Goal: Check status: Check status

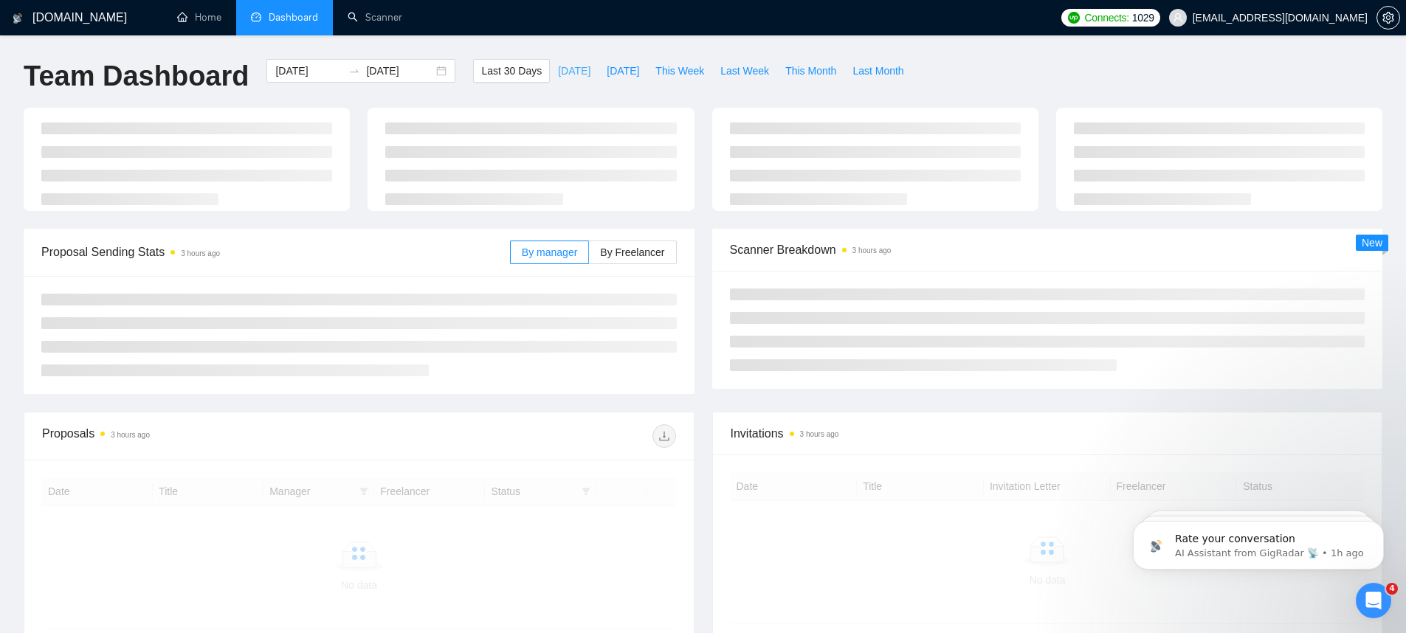
click at [559, 62] on button "[DATE]" at bounding box center [574, 71] width 49 height 24
type input "[DATE]"
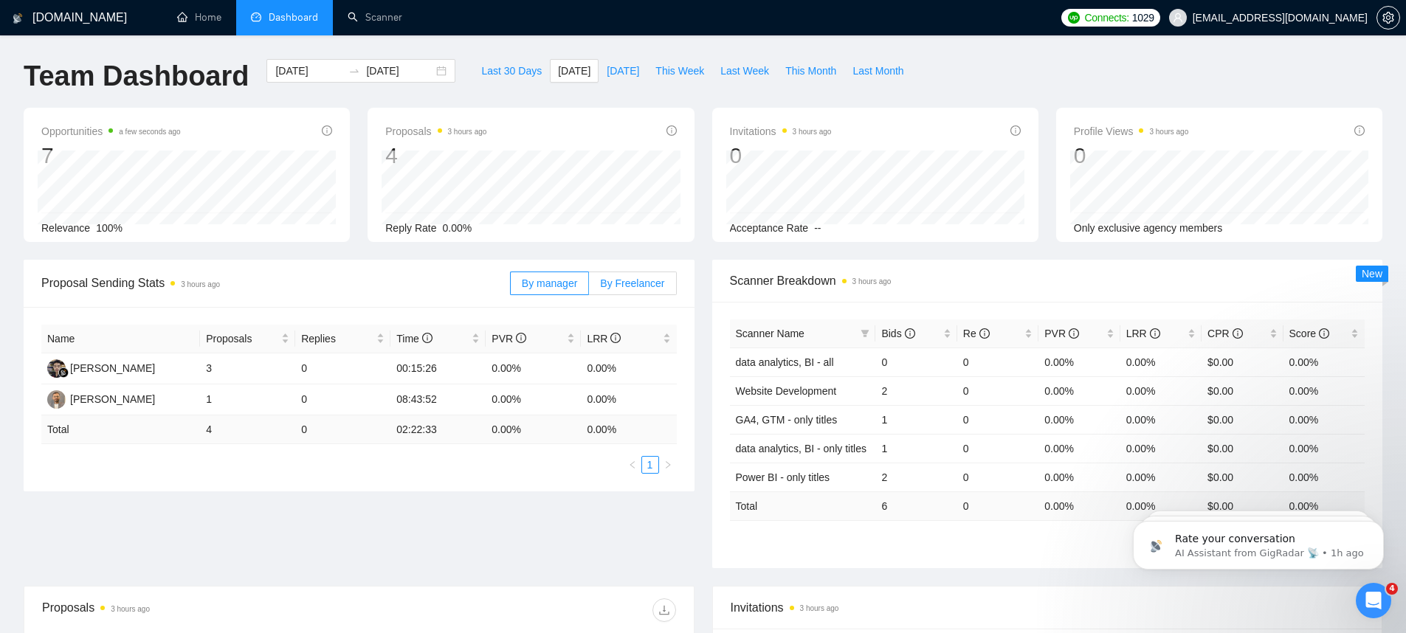
click at [628, 281] on span "By Freelancer" at bounding box center [632, 284] width 64 height 12
click at [589, 287] on input "By Freelancer" at bounding box center [589, 287] width 0 height 0
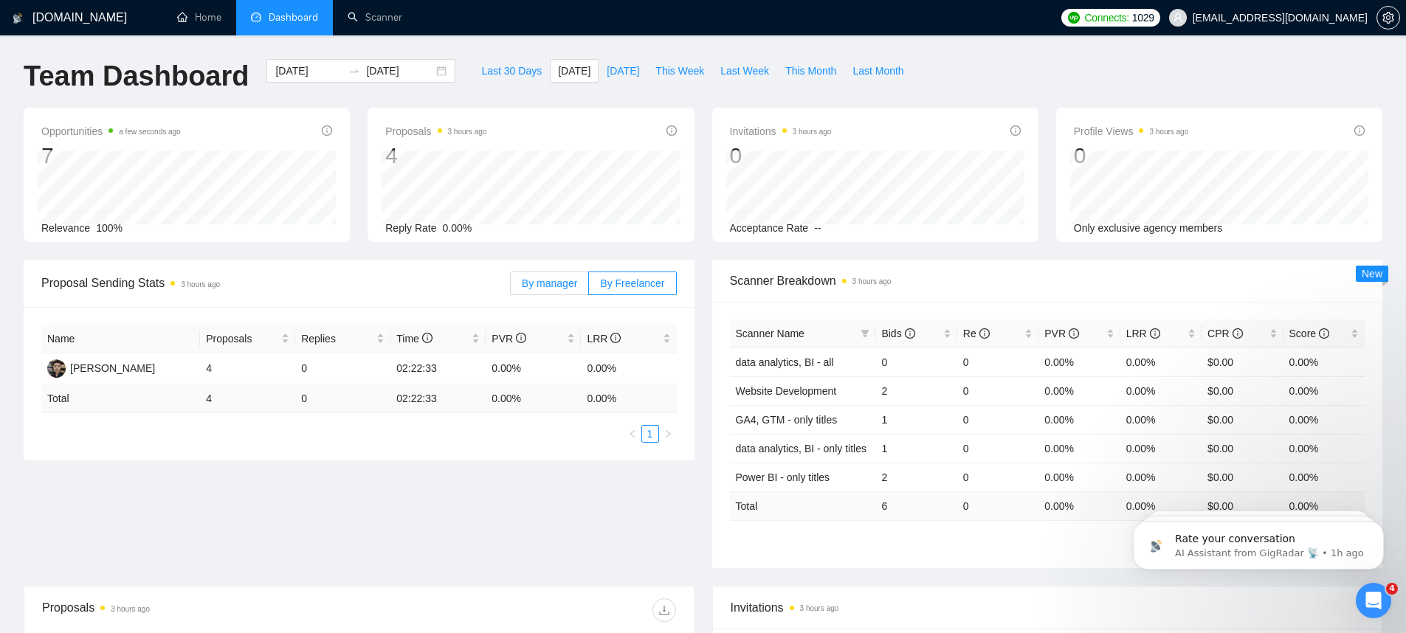
click at [541, 282] on span "By manager" at bounding box center [549, 284] width 55 height 12
click at [511, 287] on input "By manager" at bounding box center [511, 287] width 0 height 0
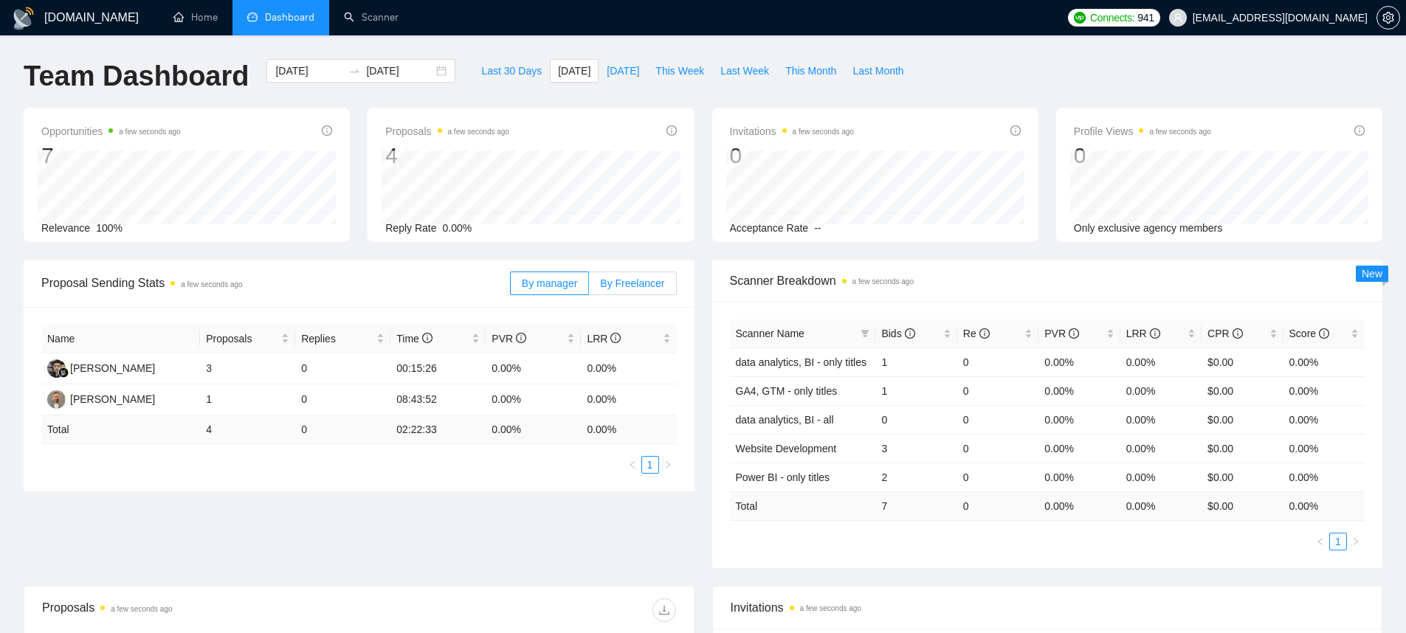
click at [661, 286] on span "By Freelancer" at bounding box center [632, 284] width 64 height 12
click at [589, 287] on input "By Freelancer" at bounding box center [589, 287] width 0 height 0
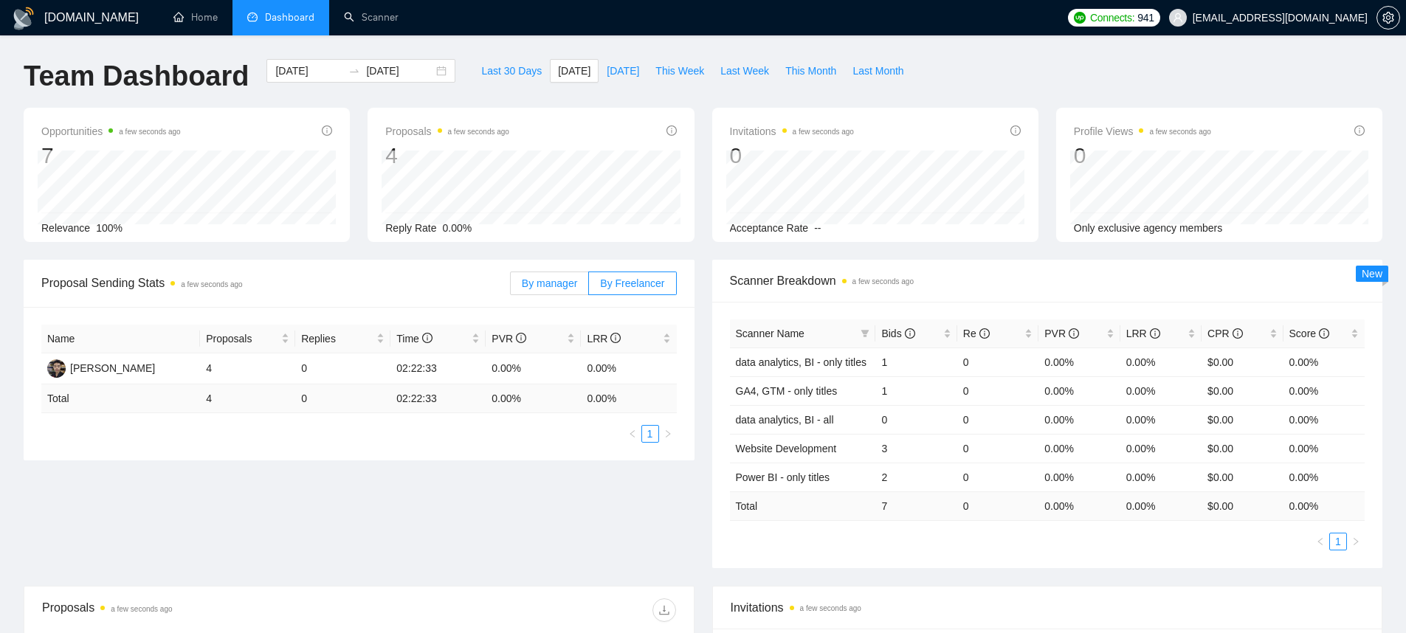
click at [574, 287] on span "By manager" at bounding box center [549, 284] width 55 height 12
click at [511, 287] on input "By manager" at bounding box center [511, 287] width 0 height 0
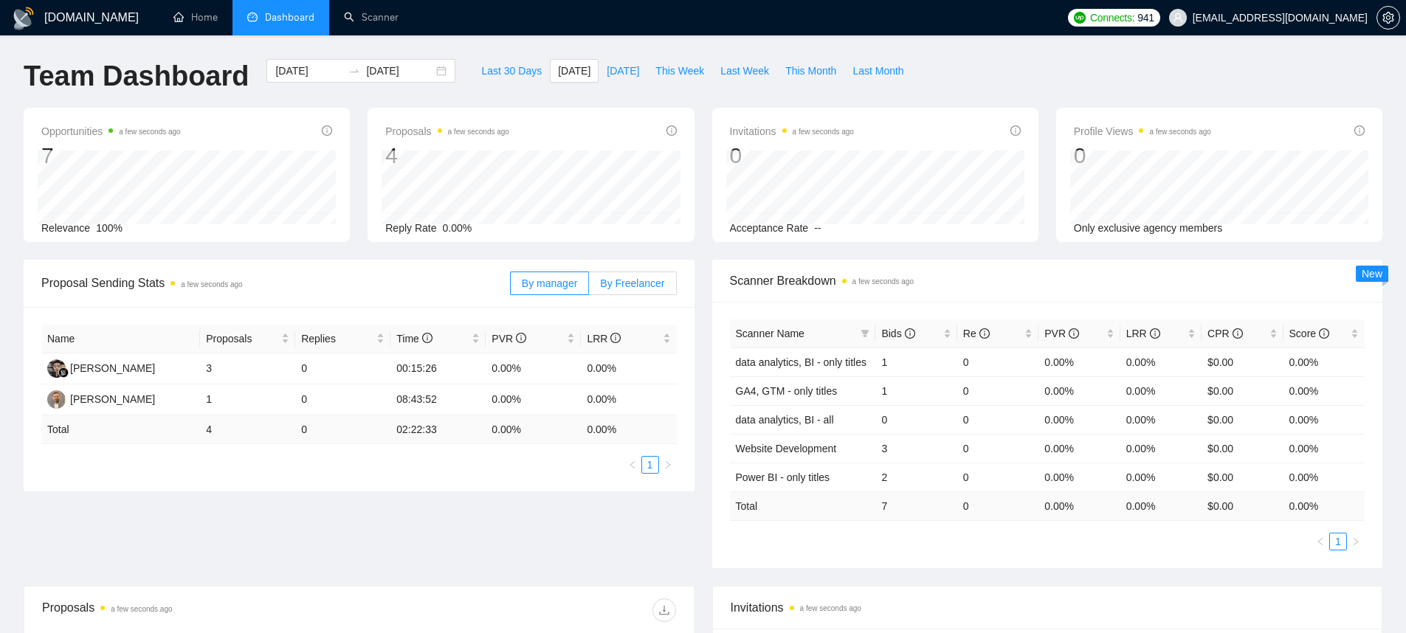
click at [627, 282] on span "By Freelancer" at bounding box center [632, 284] width 64 height 12
click at [589, 287] on input "By Freelancer" at bounding box center [589, 287] width 0 height 0
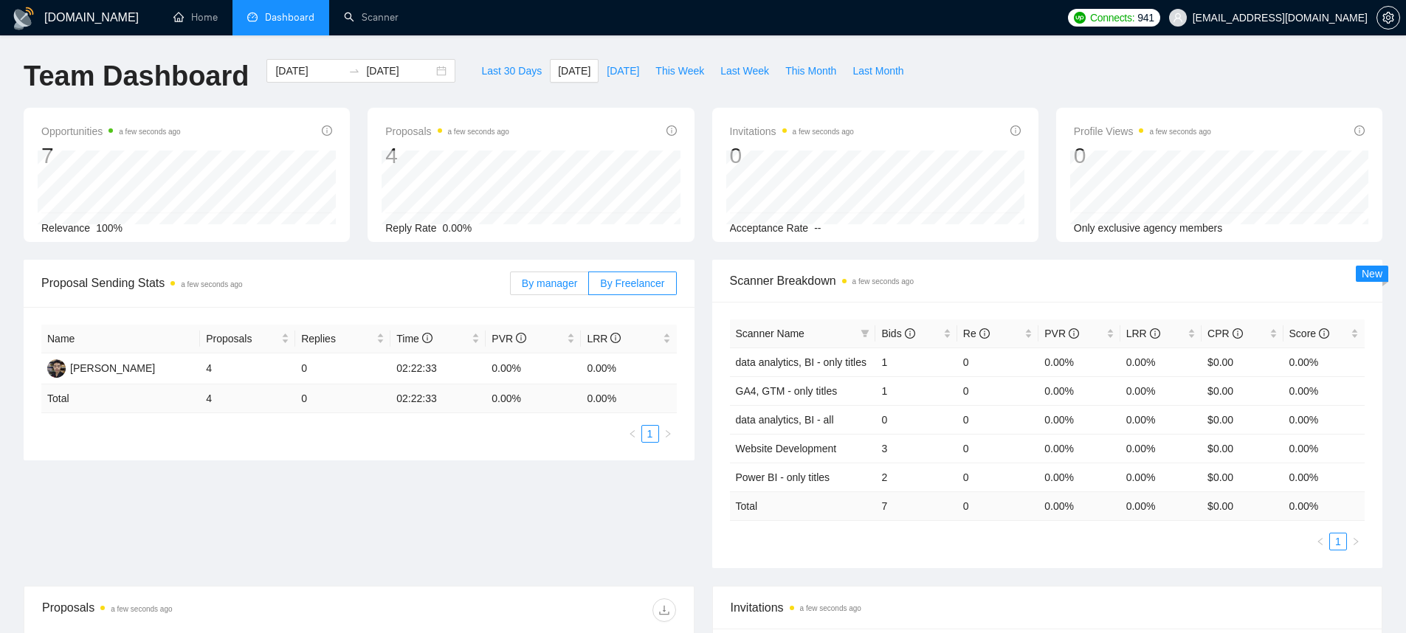
click at [578, 284] on label "By manager" at bounding box center [549, 284] width 79 height 24
click at [511, 287] on input "By manager" at bounding box center [511, 287] width 0 height 0
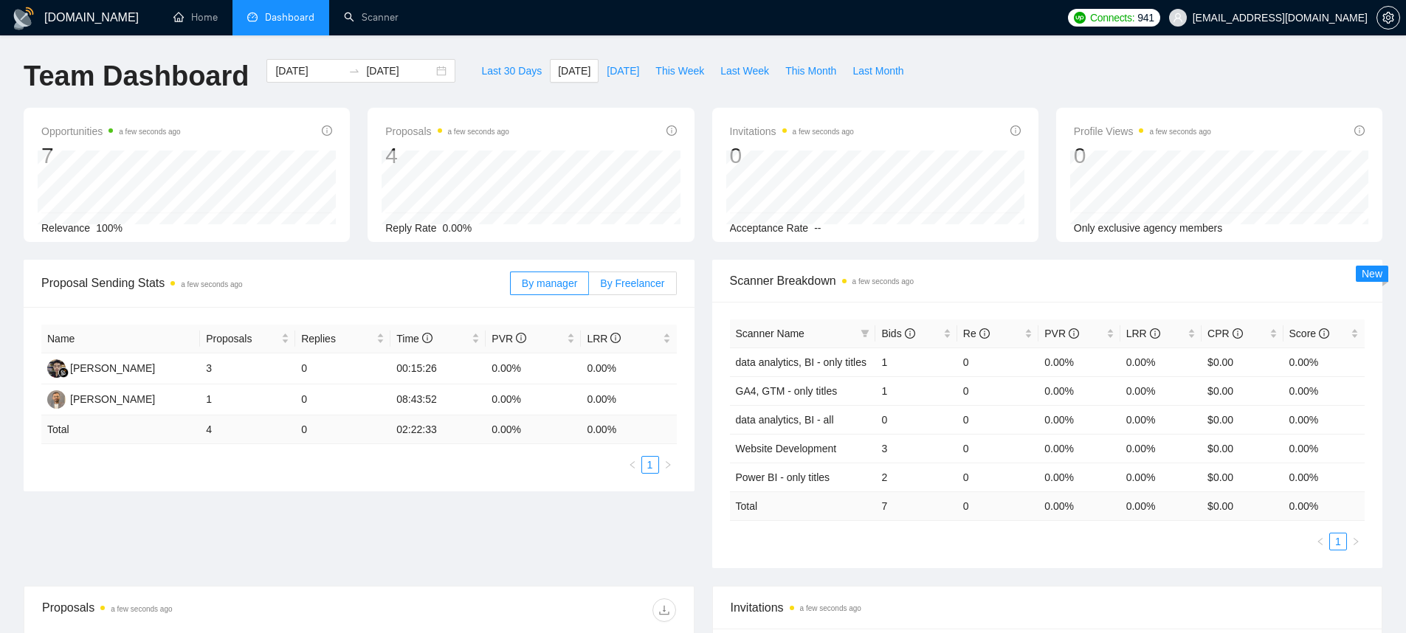
click at [622, 281] on span "By Freelancer" at bounding box center [632, 284] width 64 height 12
click at [589, 287] on input "By Freelancer" at bounding box center [589, 287] width 0 height 0
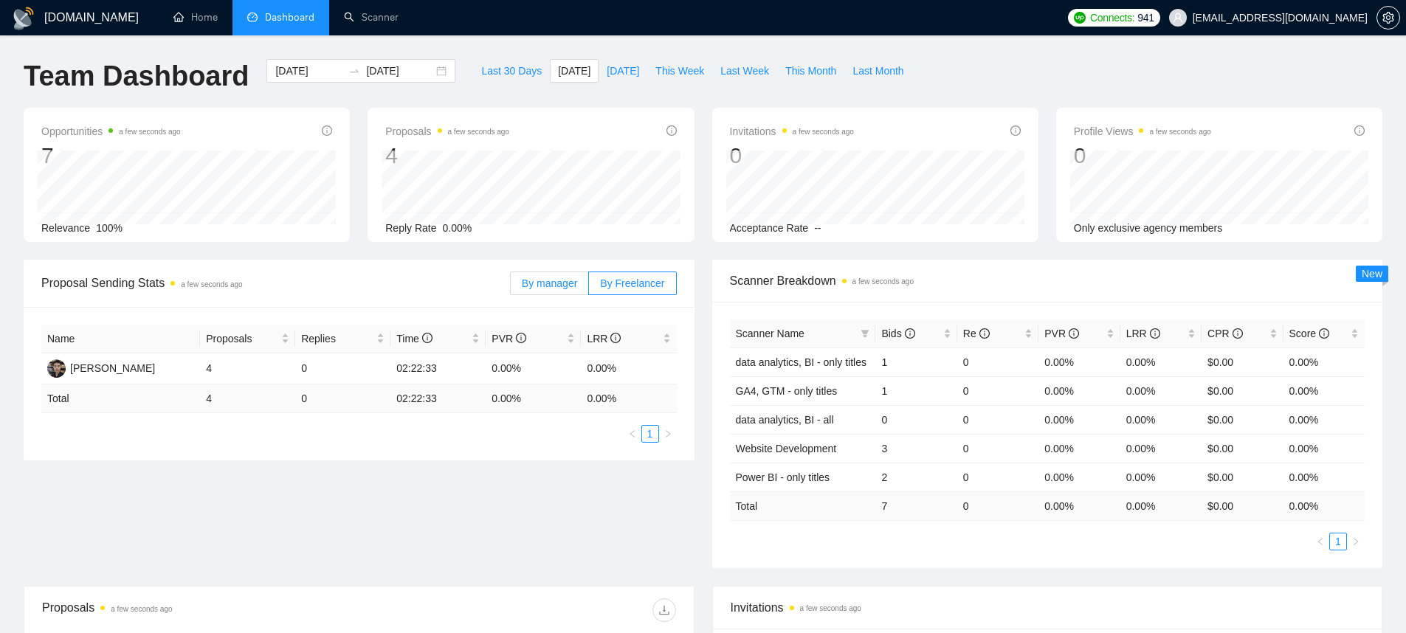
click at [575, 283] on span "By manager" at bounding box center [549, 284] width 55 height 12
click at [511, 287] on input "By manager" at bounding box center [511, 287] width 0 height 0
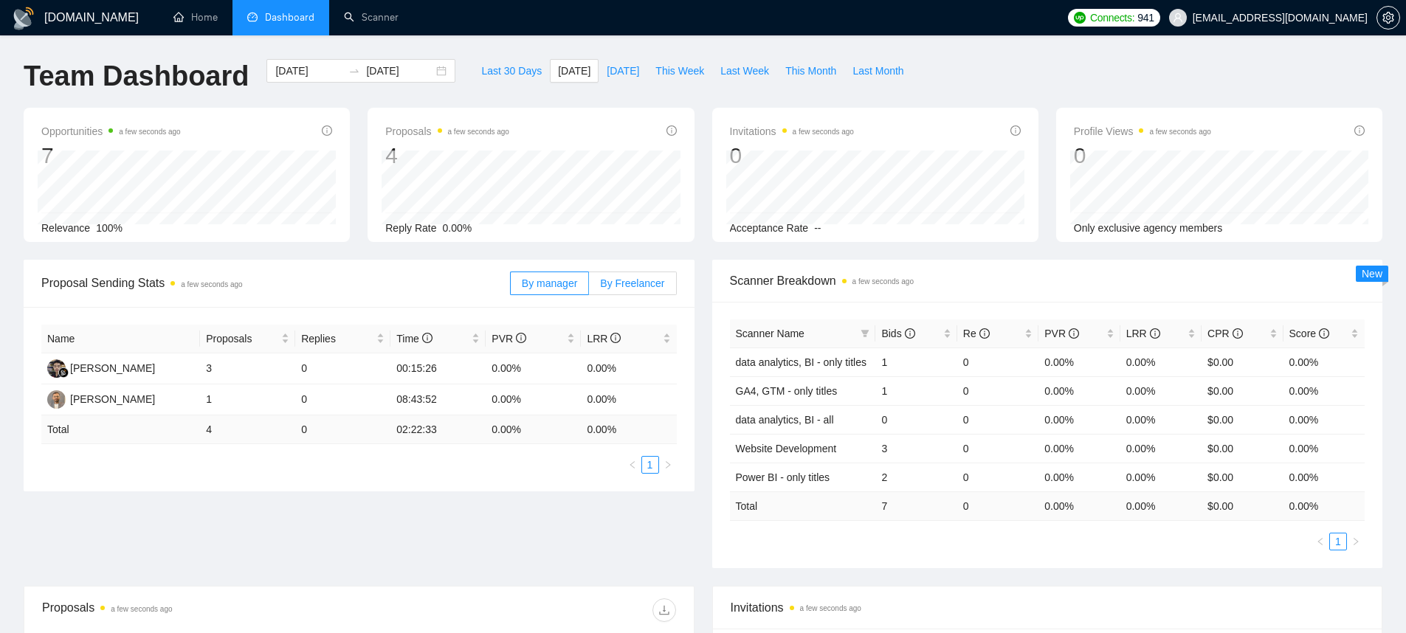
click at [634, 281] on span "By Freelancer" at bounding box center [632, 284] width 64 height 12
click at [589, 287] on input "By Freelancer" at bounding box center [589, 287] width 0 height 0
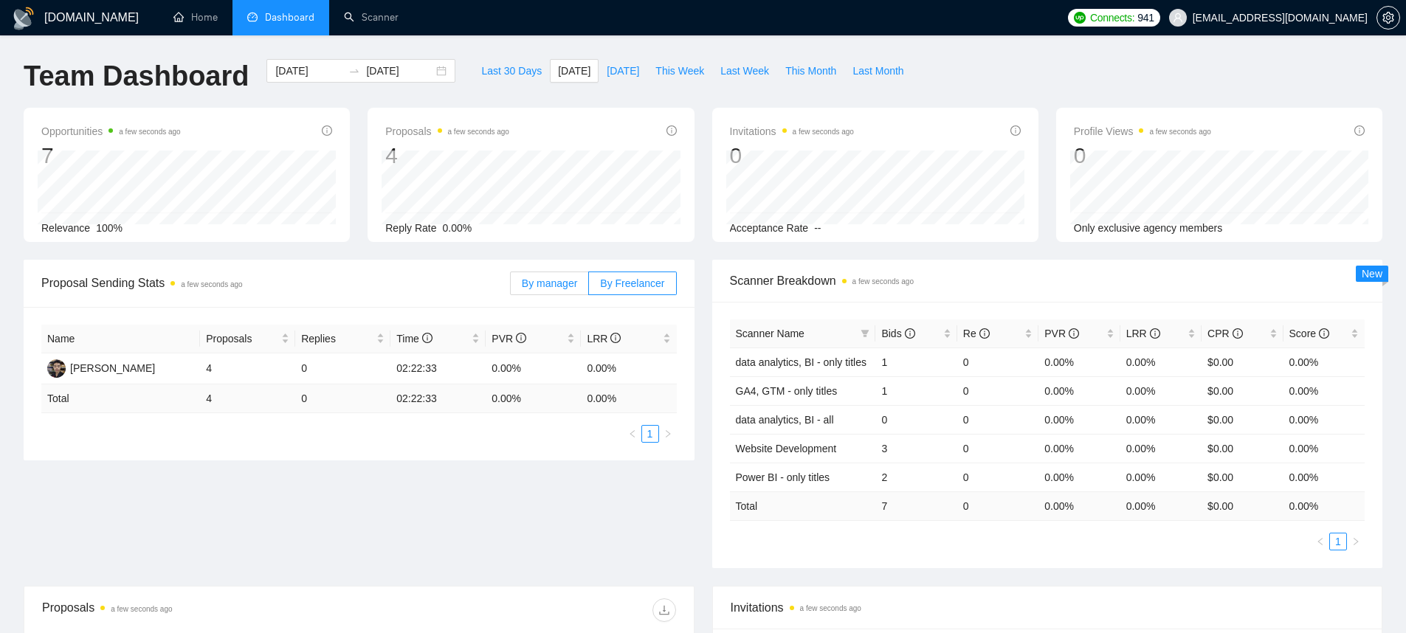
click at [582, 285] on label "By manager" at bounding box center [549, 284] width 79 height 24
click at [511, 287] on input "By manager" at bounding box center [511, 287] width 0 height 0
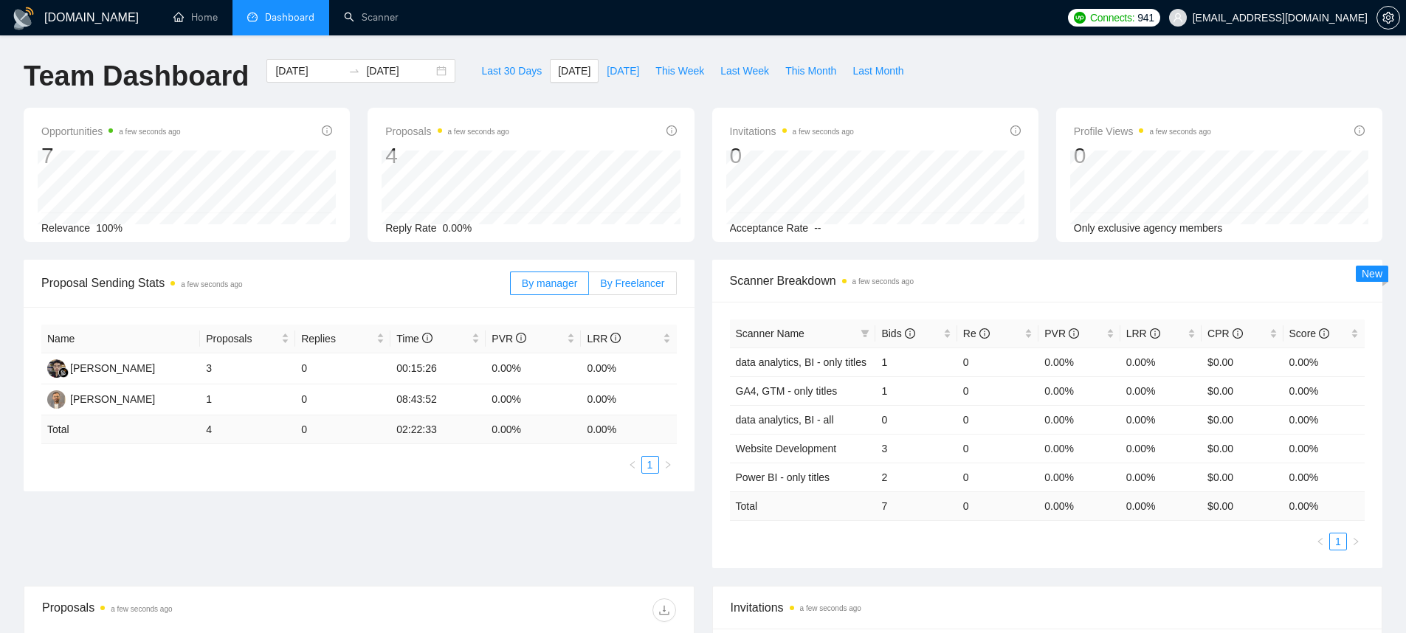
click at [636, 284] on span "By Freelancer" at bounding box center [632, 284] width 64 height 12
click at [589, 287] on input "By Freelancer" at bounding box center [589, 287] width 0 height 0
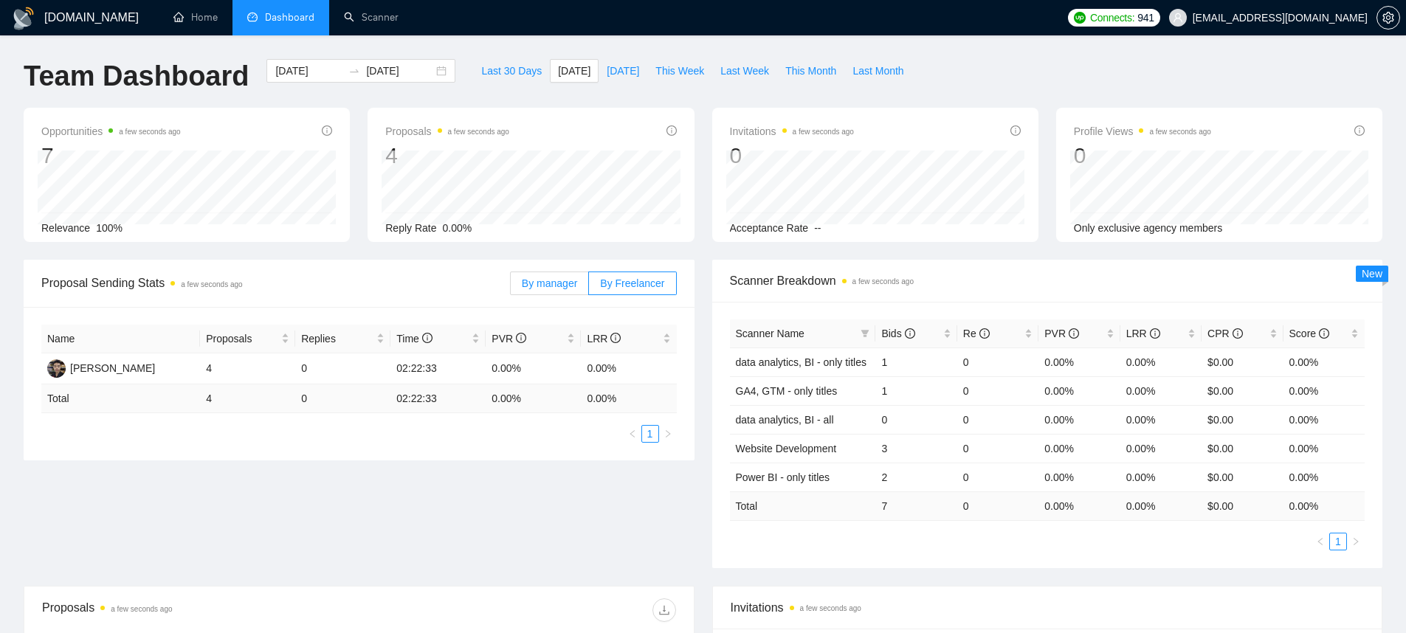
click at [561, 285] on span "By manager" at bounding box center [549, 284] width 55 height 12
click at [511, 287] on input "By manager" at bounding box center [511, 287] width 0 height 0
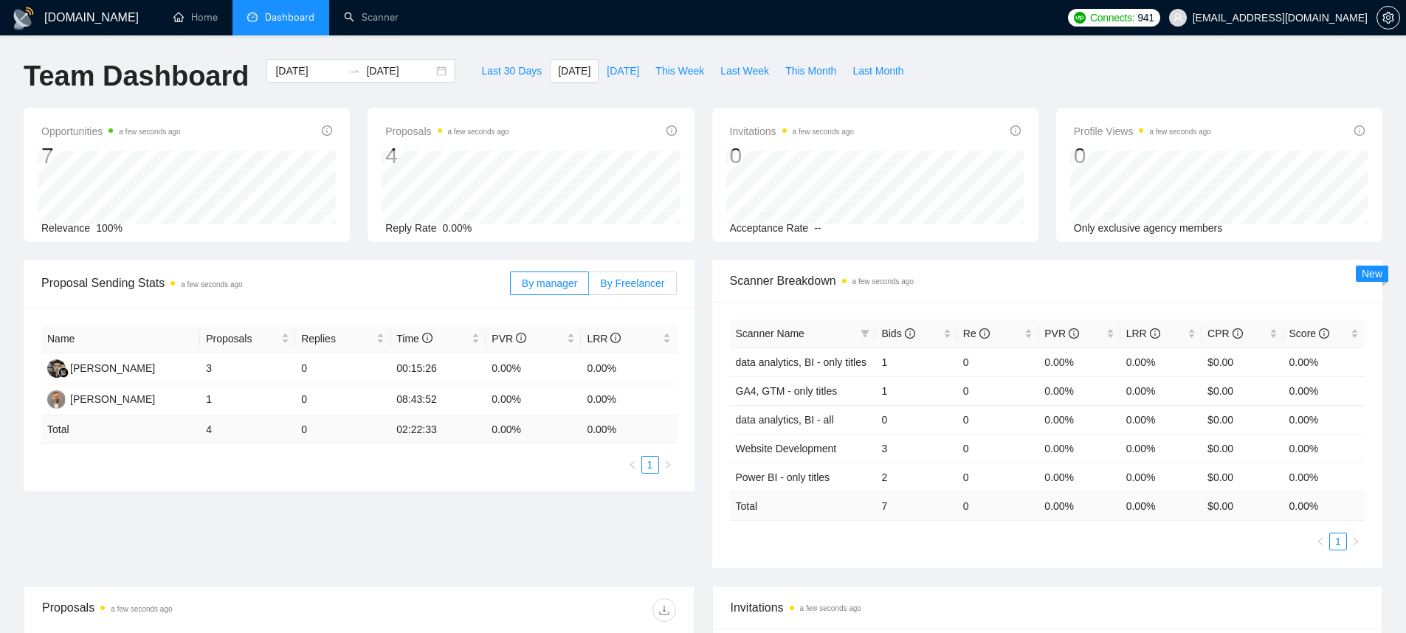
click at [662, 281] on span "By Freelancer" at bounding box center [632, 284] width 64 height 12
click at [589, 287] on input "By Freelancer" at bounding box center [589, 287] width 0 height 0
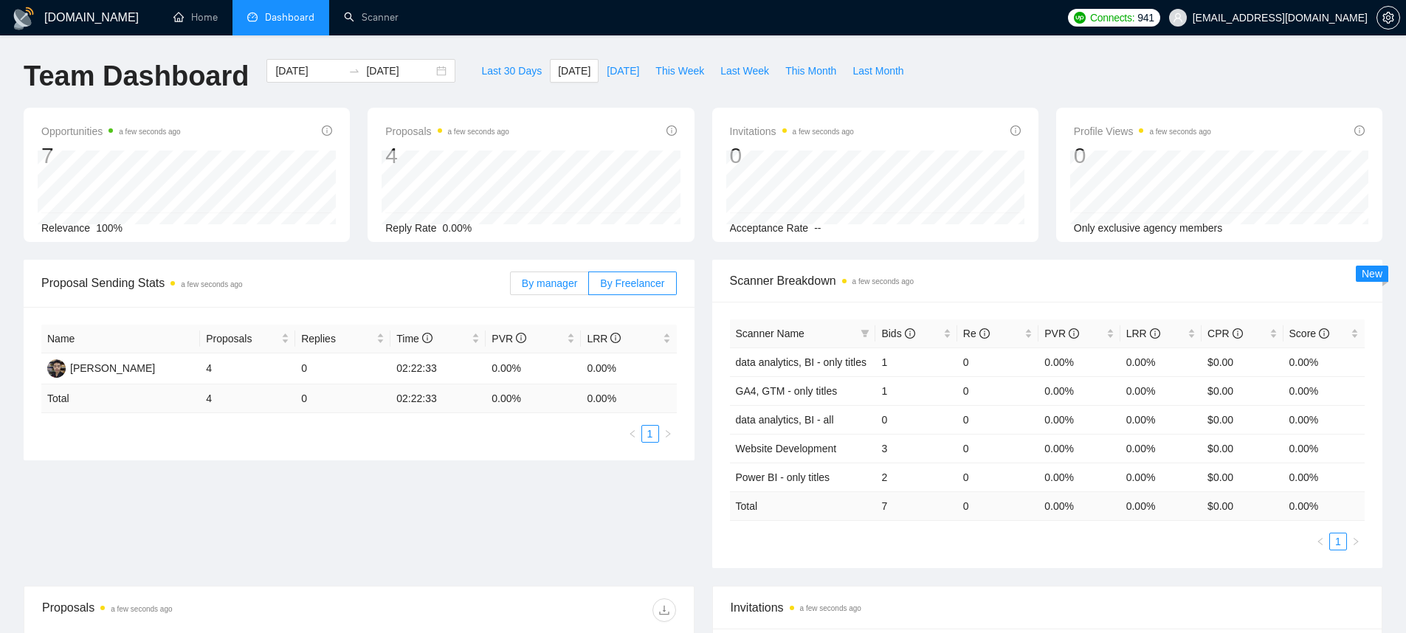
click at [571, 281] on span "By manager" at bounding box center [549, 284] width 55 height 12
click at [511, 287] on input "By manager" at bounding box center [511, 287] width 0 height 0
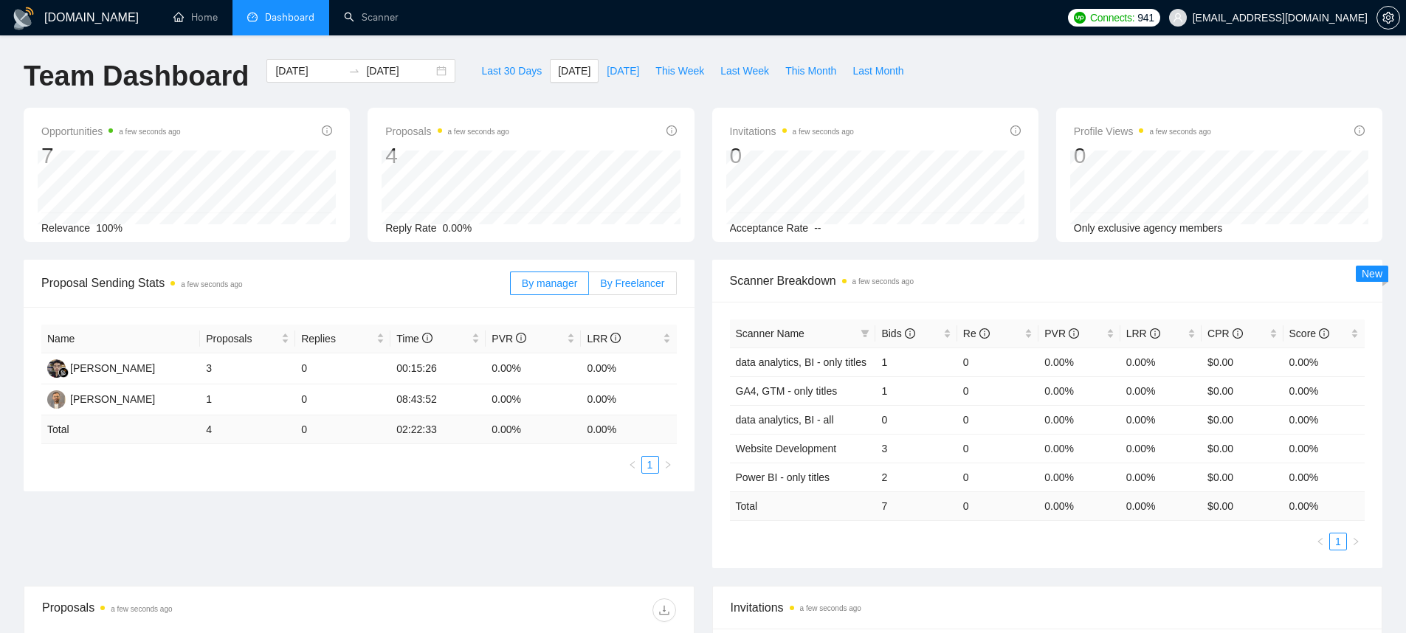
click at [637, 281] on span "By Freelancer" at bounding box center [632, 284] width 64 height 12
click at [589, 287] on input "By Freelancer" at bounding box center [589, 287] width 0 height 0
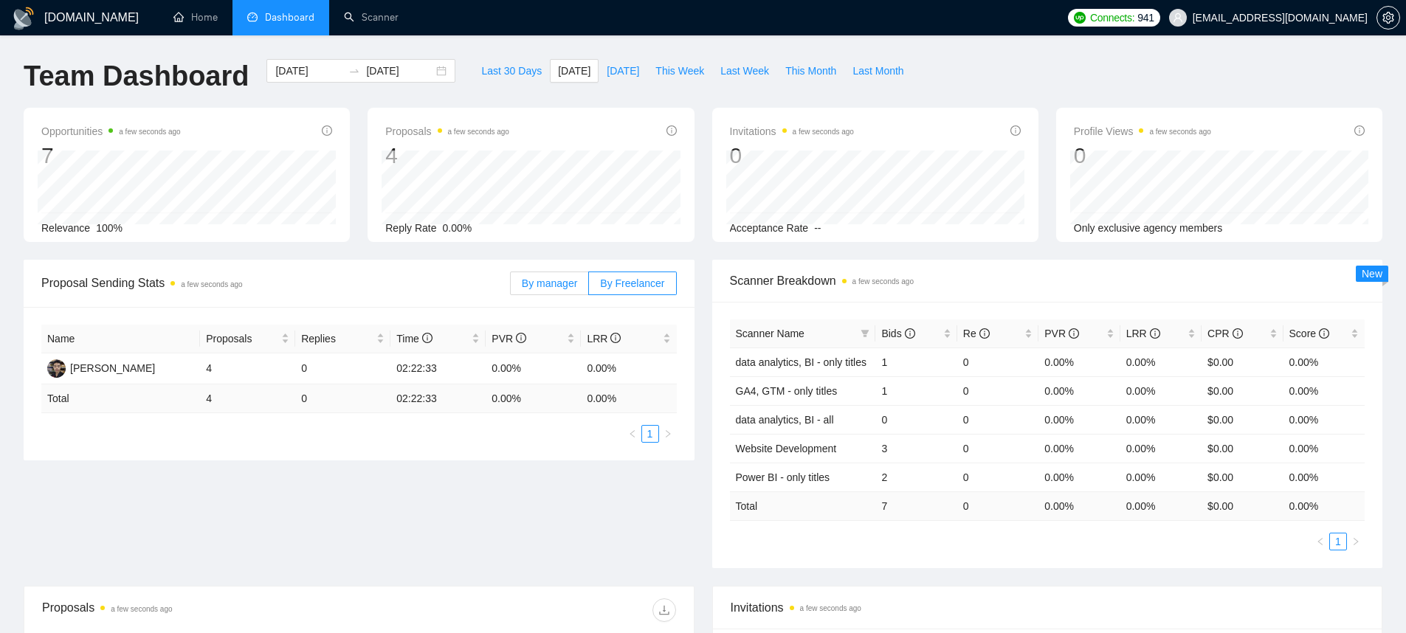
click at [557, 286] on span "By manager" at bounding box center [549, 284] width 55 height 12
click at [511, 287] on input "By manager" at bounding box center [511, 287] width 0 height 0
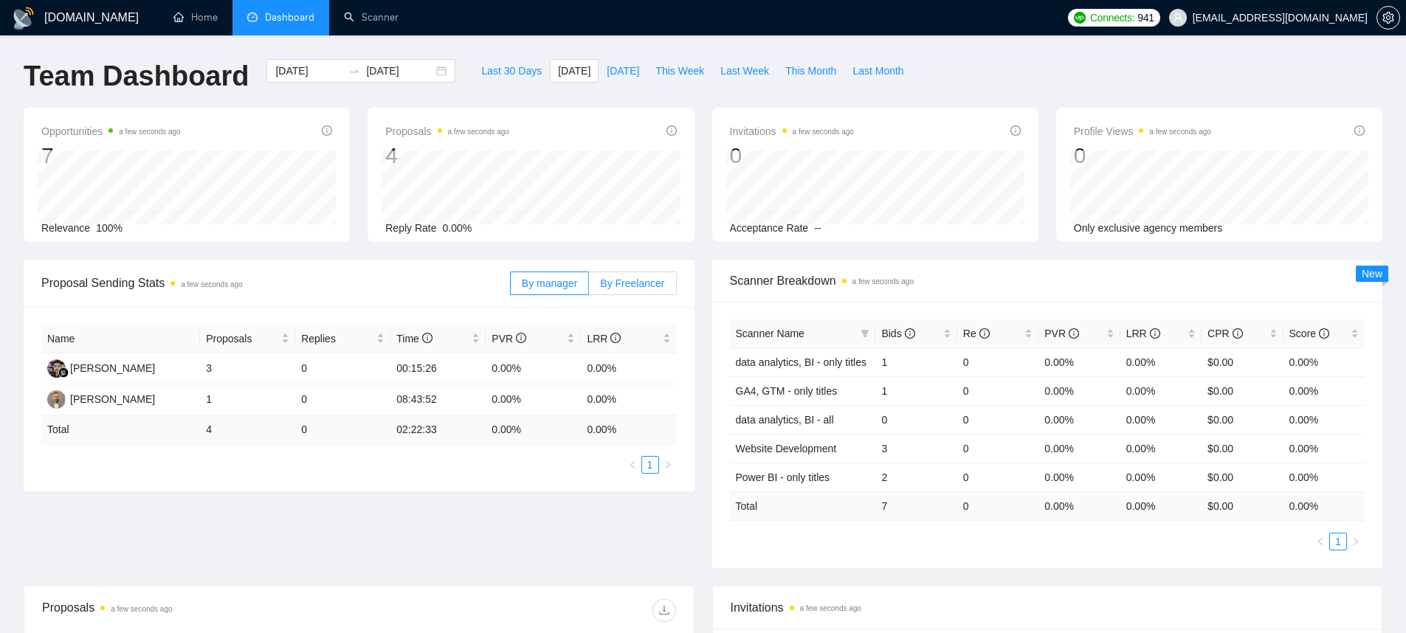
click at [614, 283] on span "By Freelancer" at bounding box center [632, 284] width 64 height 12
click at [589, 287] on input "By Freelancer" at bounding box center [589, 287] width 0 height 0
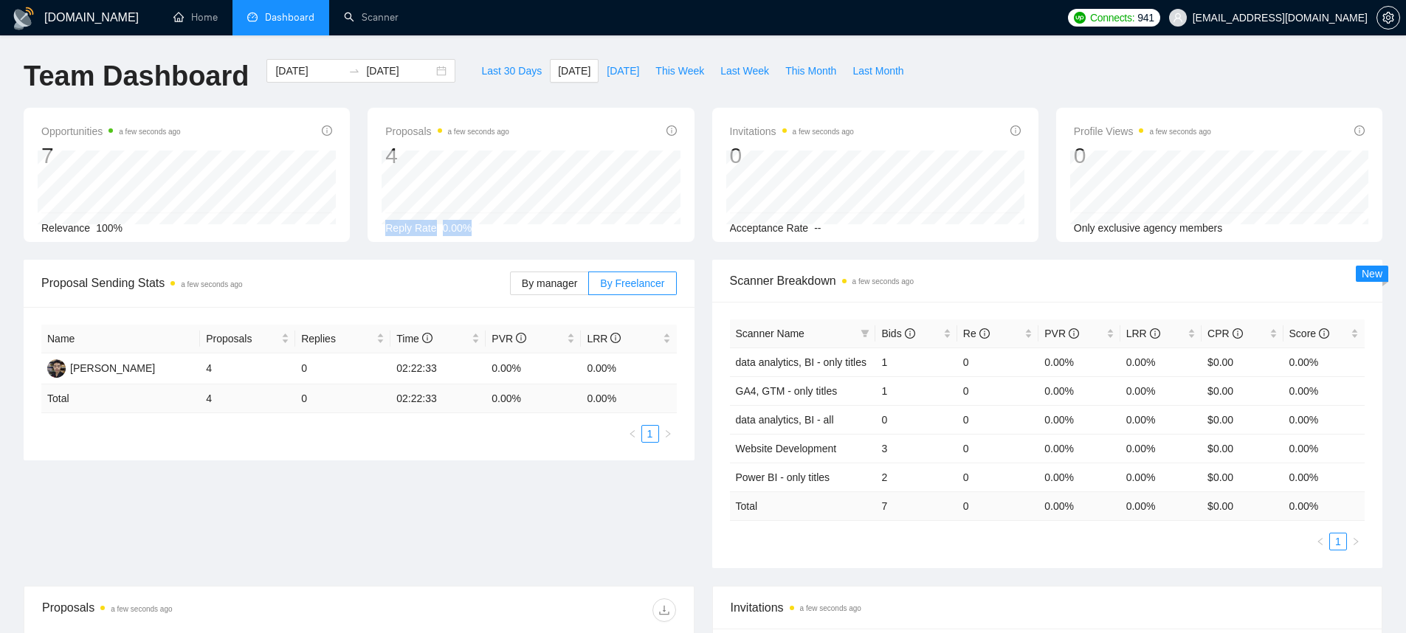
drag, startPoint x: 475, startPoint y: 227, endPoint x: 374, endPoint y: 223, distance: 101.2
click at [374, 223] on div "Proposals a few seconds ago 4 Reply Rate 0.00%" at bounding box center [531, 175] width 326 height 134
drag, startPoint x: 830, startPoint y: 230, endPoint x: 717, endPoint y: 230, distance: 113.7
click at [717, 230] on div "Invitations a few seconds ago 0 Acceptance Rate --" at bounding box center [875, 175] width 326 height 134
drag, startPoint x: 1150, startPoint y: 234, endPoint x: 1077, endPoint y: 235, distance: 73.1
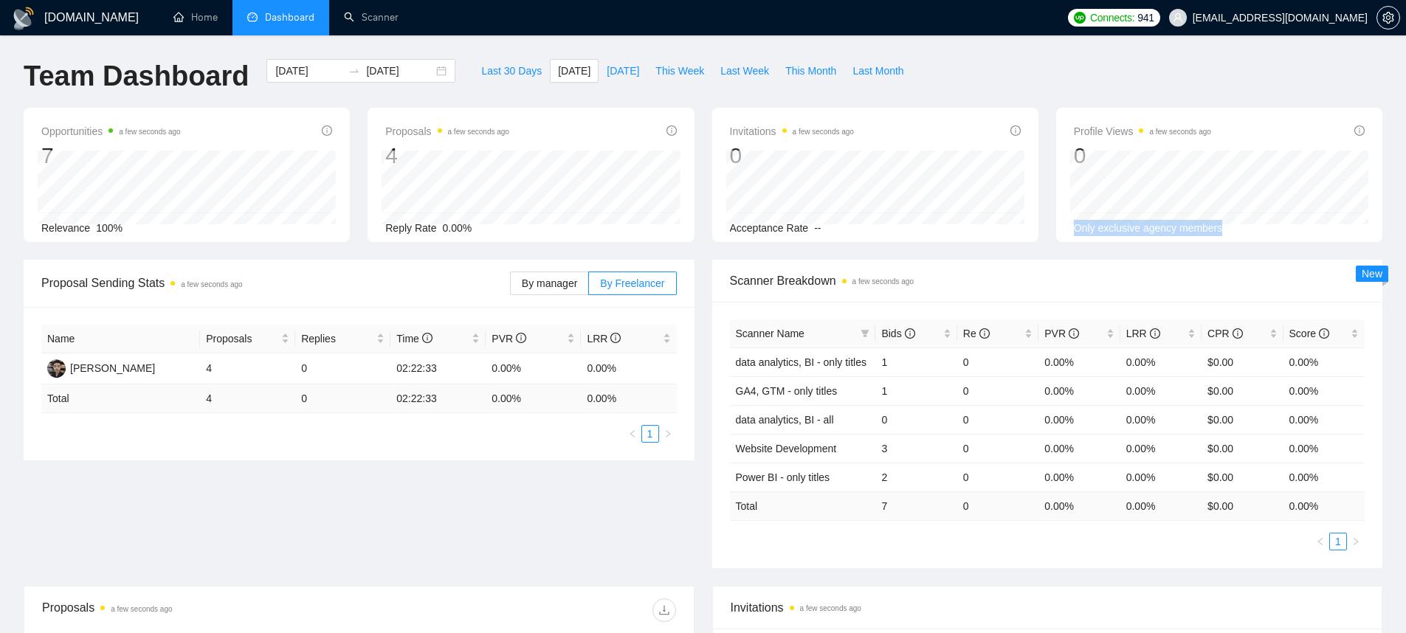
click at [1077, 235] on div "Only exclusive agency members" at bounding box center [1219, 228] width 291 height 16
drag, startPoint x: 78, startPoint y: 231, endPoint x: 0, endPoint y: 227, distance: 78.4
click at [0, 227] on div "GigRadar.io Home Dashboard Scanner Connects: 941 sagar@sranalytics.io Team Dash…" at bounding box center [703, 492] width 1406 height 984
click at [536, 504] on div "Proposal Sending Stats a few seconds ago By manager By Freelancer Name Proposal…" at bounding box center [703, 423] width 1377 height 326
